Goal: Navigation & Orientation: Find specific page/section

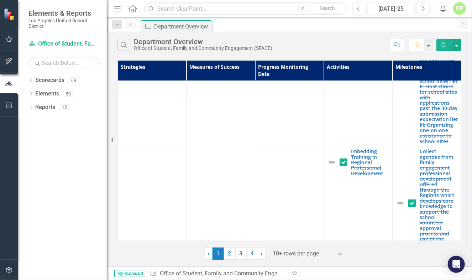
scroll to position [306, 0]
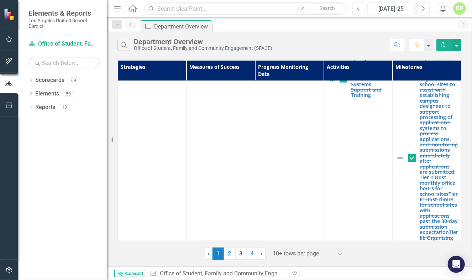
click at [30, 81] on icon "Dropdown" at bounding box center [30, 81] width 5 height 4
click at [31, 133] on icon "Dropdown" at bounding box center [30, 135] width 5 height 4
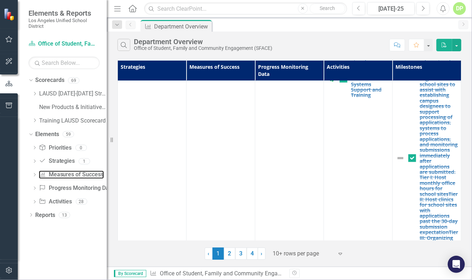
click at [64, 174] on link "Measures of Success Measures of Success" at bounding box center [71, 174] width 65 height 8
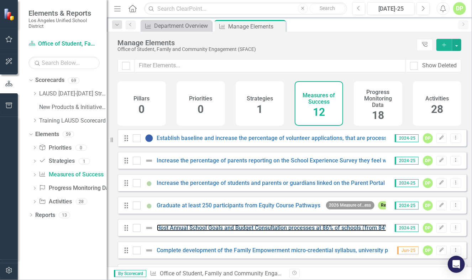
click at [336, 231] on link "Host Annual School Goals and Budget Consultation processes at 86% of schools (f…" at bounding box center [288, 227] width 263 height 7
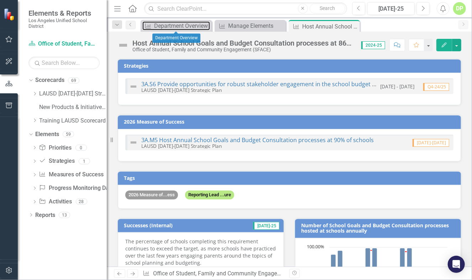
click at [186, 28] on div "Department Overview" at bounding box center [182, 25] width 56 height 9
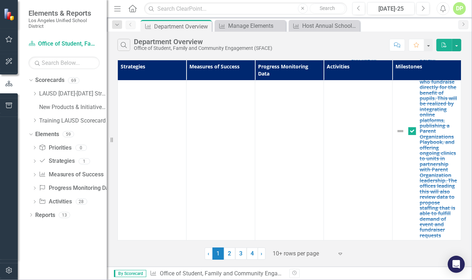
scroll to position [1179, 0]
click at [70, 93] on link "LAUSD [DATE]-[DATE] Strategic Plan" at bounding box center [73, 94] width 68 height 8
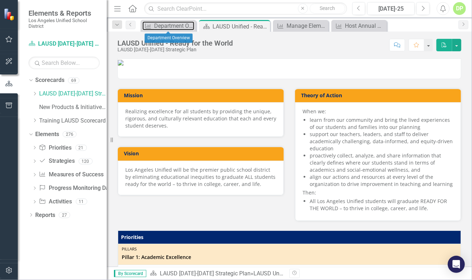
click at [176, 26] on div "Department Overview" at bounding box center [174, 25] width 40 height 9
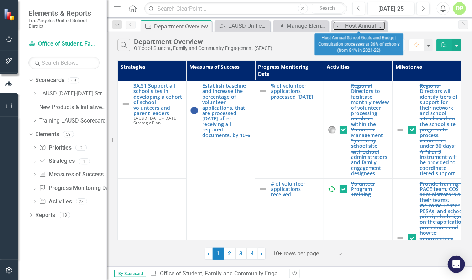
click at [352, 25] on div "Host Annual School Goals and Budget Consultation processes at 86% of schools (f…" at bounding box center [365, 25] width 40 height 9
